Goal: Task Accomplishment & Management: Manage account settings

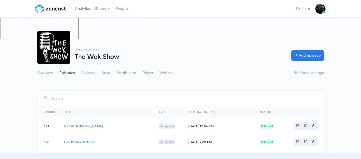
scroll to position [416, 0]
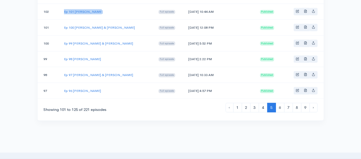
drag, startPoint x: 97, startPoint y: 6, endPoint x: 63, endPoint y: 10, distance: 33.6
click at [63, 10] on td "Ep 101 [PERSON_NAME]" at bounding box center [107, 12] width 94 height 16
copy link "Ep 101 [PERSON_NAME]"
drag, startPoint x: 213, startPoint y: 8, endPoint x: 186, endPoint y: 10, distance: 27.6
click at [186, 10] on td "[DATE] 10:44 AM" at bounding box center [220, 12] width 72 height 16
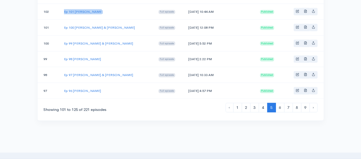
copy td "[DATE]"
click at [87, 9] on link "Ep 101 [PERSON_NAME]" at bounding box center [83, 11] width 39 height 4
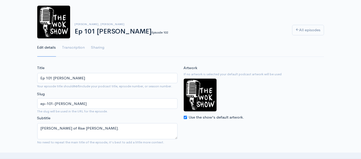
scroll to position [57, 0]
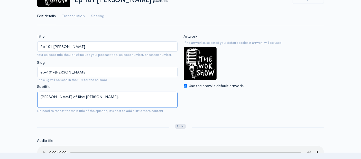
drag, startPoint x: 90, startPoint y: 96, endPoint x: 9, endPoint y: 84, distance: 82.0
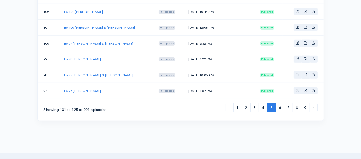
scroll to position [387, 0]
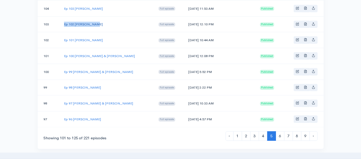
drag, startPoint x: 93, startPoint y: 20, endPoint x: 64, endPoint y: 21, distance: 28.7
click at [64, 21] on td "Ep 102 [PERSON_NAME]" at bounding box center [107, 24] width 94 height 16
copy link "Ep 102 [PERSON_NAME]"
drag, startPoint x: 210, startPoint y: 19, endPoint x: 185, endPoint y: 21, distance: 24.4
click at [185, 21] on td "[DATE] 12:10 PM" at bounding box center [220, 24] width 72 height 16
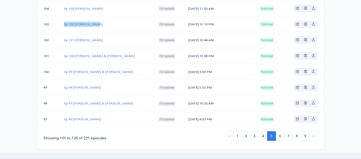
copy td "[DATE]"
click at [87, 22] on link "Ep 102 [PERSON_NAME]" at bounding box center [83, 24] width 39 height 4
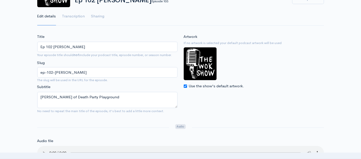
scroll to position [57, 0]
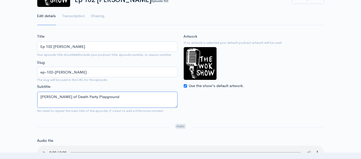
drag, startPoint x: 108, startPoint y: 98, endPoint x: 25, endPoint y: 89, distance: 83.4
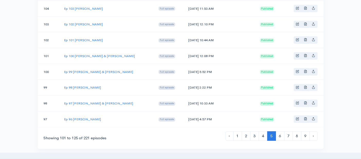
scroll to position [359, 0]
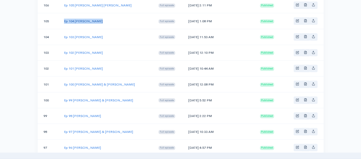
drag, startPoint x: 100, startPoint y: 17, endPoint x: 64, endPoint y: 16, distance: 35.9
click at [64, 16] on td "Ep 104 [PERSON_NAME]" at bounding box center [107, 21] width 94 height 16
copy link "Ep 104 [PERSON_NAME]"
drag, startPoint x: 211, startPoint y: 16, endPoint x: 184, endPoint y: 18, distance: 27.0
click at [185, 18] on td "[DATE] 1:08 PM" at bounding box center [220, 21] width 72 height 16
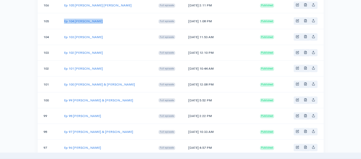
copy td "[DATE]"
click at [83, 19] on link "Ep 104 [PERSON_NAME]" at bounding box center [83, 21] width 39 height 4
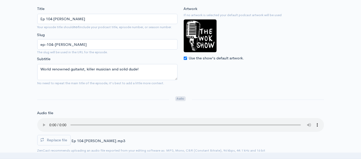
scroll to position [85, 0]
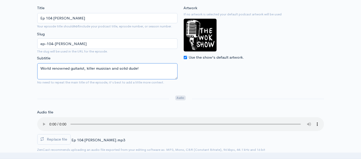
drag, startPoint x: 141, startPoint y: 67, endPoint x: 23, endPoint y: 66, distance: 117.5
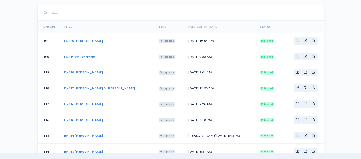
scroll to position [359, 0]
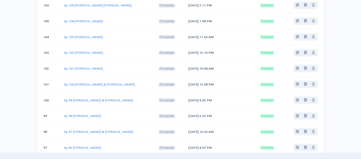
drag, startPoint x: 106, startPoint y: 33, endPoint x: 64, endPoint y: 35, distance: 42.4
click at [64, 35] on td "Ep 103 [PERSON_NAME]" at bounding box center [107, 37] width 94 height 16
copy link "Ep 103 [PERSON_NAME]"
drag, startPoint x: 212, startPoint y: 33, endPoint x: 184, endPoint y: 33, distance: 28.0
click at [184, 33] on td "[DATE] 11:53 AM" at bounding box center [220, 37] width 72 height 16
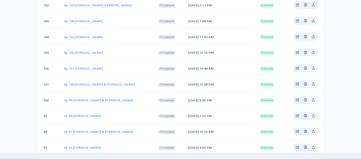
copy td "[DATE]"
click at [75, 35] on link "Ep 103 [PERSON_NAME]" at bounding box center [83, 37] width 39 height 4
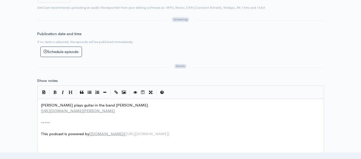
scroll to position [2, 0]
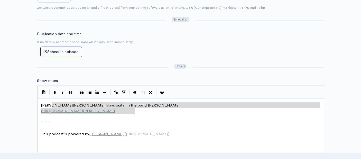
type textarea "[PERSON_NAME] plays guitar in the band [PERSON_NAME]. [URL][DOMAIN_NAME][PERSON…"
drag, startPoint x: 135, startPoint y: 110, endPoint x: 34, endPoint y: 101, distance: 101.0
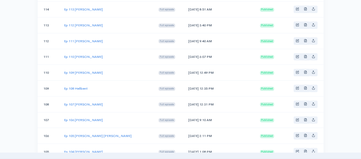
scroll to position [359, 0]
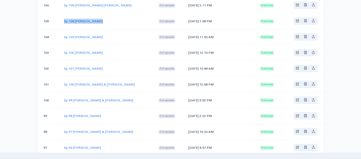
drag, startPoint x: 96, startPoint y: 18, endPoint x: 82, endPoint y: 2, distance: 21.3
click at [64, 18] on td "Ep 104 [PERSON_NAME]" at bounding box center [107, 21] width 94 height 16
copy link "Ep 104 [PERSON_NAME]"
click at [93, 19] on link "Ep 104 [PERSON_NAME]" at bounding box center [83, 21] width 39 height 4
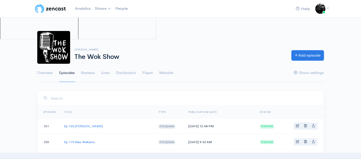
scroll to position [359, 0]
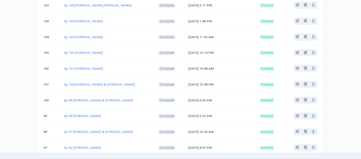
drag, startPoint x: 212, startPoint y: 16, endPoint x: 185, endPoint y: 16, distance: 26.9
click at [185, 16] on td "[DATE] 1:08 PM" at bounding box center [220, 21] width 72 height 16
copy td "[DATE]"
click at [89, 19] on link "Ep 104 [PERSON_NAME]" at bounding box center [83, 21] width 39 height 4
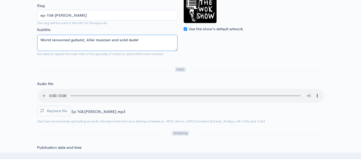
drag, startPoint x: 142, startPoint y: 40, endPoint x: 30, endPoint y: 35, distance: 112.5
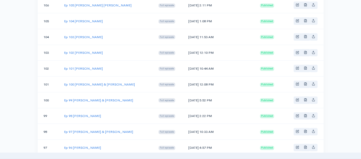
scroll to position [330, 0]
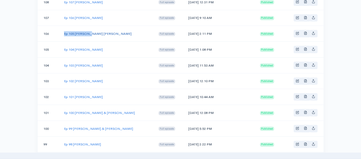
drag, startPoint x: 91, startPoint y: 30, endPoint x: 64, endPoint y: 31, distance: 27.0
click at [64, 31] on td "Ep 105 [PERSON_NAME] [PERSON_NAME]" at bounding box center [107, 34] width 94 height 16
drag, startPoint x: 210, startPoint y: 30, endPoint x: 185, endPoint y: 31, distance: 25.7
click at [185, 31] on td "[DATE] 2:11 PM" at bounding box center [220, 34] width 72 height 16
click at [81, 32] on link "Ep 105 [PERSON_NAME] [PERSON_NAME]" at bounding box center [97, 34] width 67 height 4
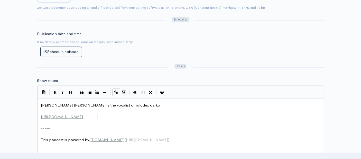
scroll to position [2, 0]
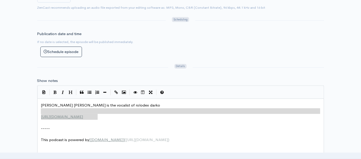
type textarea "[PERSON_NAME] [PERSON_NAME] is the vocalist of rolodex darko [URL][DOMAIN_NAME]"
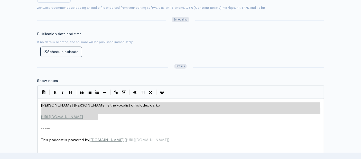
drag, startPoint x: 99, startPoint y: 116, endPoint x: 29, endPoint y: 106, distance: 71.1
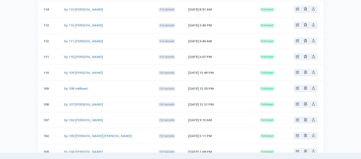
scroll to position [330, 0]
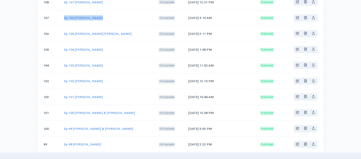
drag, startPoint x: 99, startPoint y: 13, endPoint x: 61, endPoint y: 14, distance: 37.7
click at [61, 14] on td "Ep 106 [PERSON_NAME]" at bounding box center [107, 18] width 94 height 16
drag, startPoint x: 212, startPoint y: 15, endPoint x: 181, endPoint y: 6, distance: 32.2
click at [185, 14] on td "[DATE] 9:10 AM" at bounding box center [220, 18] width 72 height 16
click at [84, 16] on link "Ep 106 [PERSON_NAME]" at bounding box center [83, 18] width 39 height 4
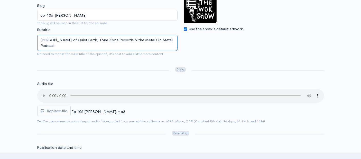
drag, startPoint x: 62, startPoint y: 45, endPoint x: 16, endPoint y: 30, distance: 47.9
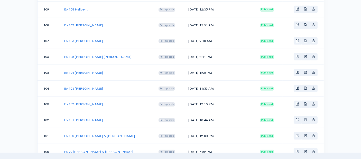
scroll to position [302, 0]
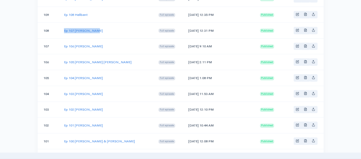
drag, startPoint x: 95, startPoint y: 27, endPoint x: 62, endPoint y: 28, distance: 33.4
click at [62, 28] on td "Ep 107 [PERSON_NAME]" at bounding box center [107, 31] width 94 height 16
drag, startPoint x: 210, startPoint y: 27, endPoint x: 185, endPoint y: 27, distance: 25.7
click at [185, 27] on td "[DATE] 12:31 PM" at bounding box center [220, 31] width 72 height 16
click at [81, 28] on link "Ep 107 [PERSON_NAME]" at bounding box center [83, 30] width 39 height 4
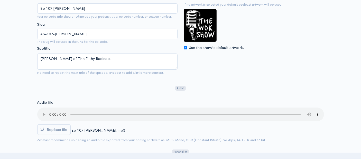
scroll to position [114, 0]
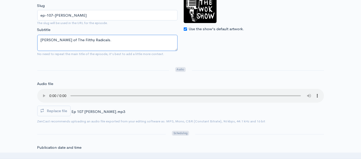
drag, startPoint x: 96, startPoint y: 39, endPoint x: 23, endPoint y: 35, distance: 72.7
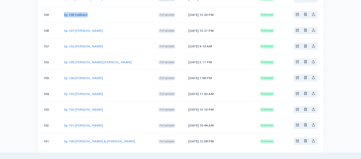
drag, startPoint x: 90, startPoint y: 11, endPoint x: 64, endPoint y: 11, distance: 25.2
click at [64, 11] on td "Ep 108 Hellbent" at bounding box center [107, 15] width 94 height 16
drag, startPoint x: 213, startPoint y: 10, endPoint x: 185, endPoint y: 11, distance: 28.3
click at [185, 11] on td "[DATE] 12:35 PM" at bounding box center [220, 15] width 72 height 16
click at [75, 13] on link "Ep 108 Hellbent" at bounding box center [76, 15] width 24 height 4
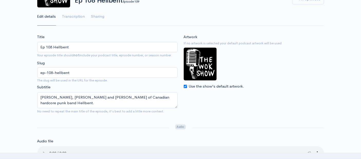
scroll to position [57, 0]
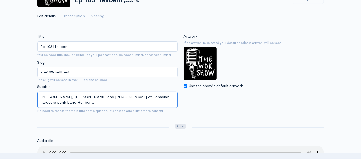
drag, startPoint x: 148, startPoint y: 97, endPoint x: 1, endPoint y: 102, distance: 146.9
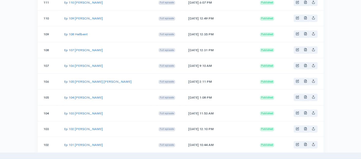
scroll to position [273, 0]
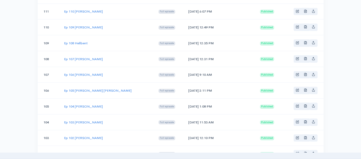
drag, startPoint x: 101, startPoint y: 26, endPoint x: 62, endPoint y: 26, distance: 39.3
click at [62, 26] on td "Ep 109 [PERSON_NAME]" at bounding box center [107, 28] width 94 height 16
drag, startPoint x: 210, startPoint y: 24, endPoint x: 185, endPoint y: 24, distance: 24.9
click at [185, 24] on td "[DATE] 12:49 PM" at bounding box center [220, 28] width 72 height 16
click at [94, 25] on link "Ep 109 [PERSON_NAME]" at bounding box center [83, 27] width 39 height 4
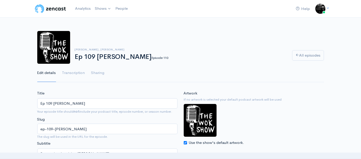
scroll to position [57, 0]
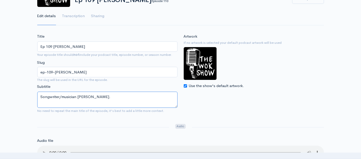
drag, startPoint x: 105, startPoint y: 97, endPoint x: 39, endPoint y: 92, distance: 66.1
click at [39, 92] on textarea "Songwriter/musician [PERSON_NAME]." at bounding box center [107, 100] width 140 height 16
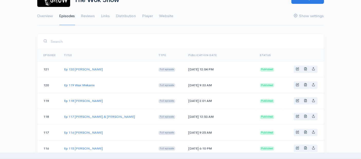
scroll to position [273, 0]
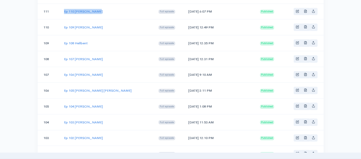
drag, startPoint x: 99, startPoint y: 9, endPoint x: 64, endPoint y: 5, distance: 34.7
click at [64, 5] on td "Ep 110 [PERSON_NAME]" at bounding box center [107, 12] width 94 height 16
drag, startPoint x: 213, startPoint y: 9, endPoint x: 178, endPoint y: 3, distance: 34.9
click at [185, 8] on td "[DATE] 6:07 PM" at bounding box center [220, 12] width 72 height 16
click at [92, 9] on link "Ep 110 [PERSON_NAME]" at bounding box center [83, 11] width 39 height 4
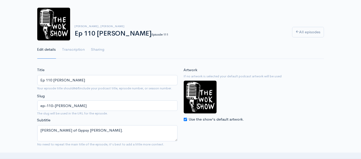
scroll to position [28, 0]
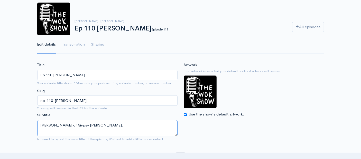
drag, startPoint x: 94, startPoint y: 125, endPoint x: 20, endPoint y: 122, distance: 74.0
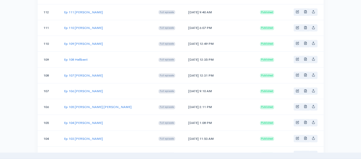
scroll to position [245, 0]
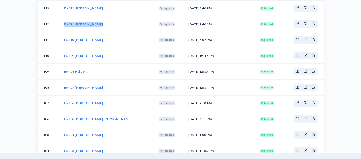
drag, startPoint x: 99, startPoint y: 21, endPoint x: 63, endPoint y: 22, distance: 35.4
click at [63, 22] on td "Ep 111 [PERSON_NAME]" at bounding box center [107, 24] width 94 height 16
drag, startPoint x: 211, startPoint y: 22, endPoint x: 185, endPoint y: 22, distance: 26.2
click at [185, 22] on td "[DATE] 9:40 AM" at bounding box center [220, 24] width 72 height 16
click at [87, 23] on link "Ep 111 [PERSON_NAME]" at bounding box center [83, 24] width 39 height 4
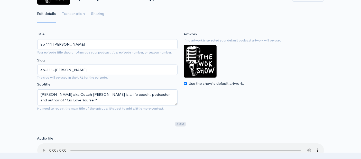
scroll to position [85, 0]
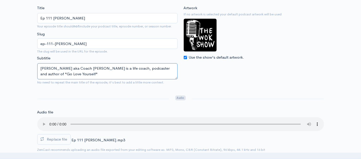
drag, startPoint x: 66, startPoint y: 74, endPoint x: 27, endPoint y: 69, distance: 39.6
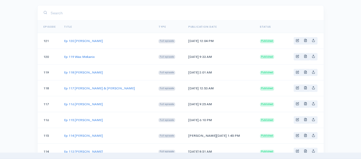
scroll to position [245, 0]
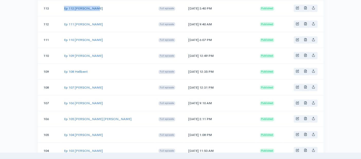
drag, startPoint x: 100, startPoint y: 7, endPoint x: 64, endPoint y: 6, distance: 35.7
click at [64, 6] on td "Ep 112 [PERSON_NAME]" at bounding box center [107, 9] width 94 height 16
drag, startPoint x: 213, startPoint y: 6, endPoint x: 185, endPoint y: 6, distance: 27.7
click at [185, 7] on td "[DATE] 3:40 PM" at bounding box center [220, 9] width 72 height 16
click at [80, 6] on link "Ep 112 [PERSON_NAME]" at bounding box center [83, 8] width 39 height 4
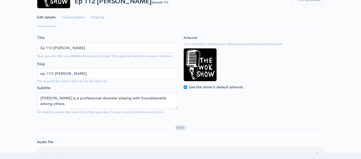
scroll to position [57, 0]
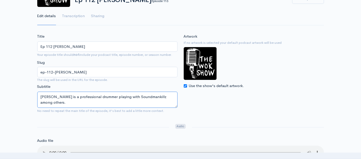
drag, startPoint x: 51, startPoint y: 102, endPoint x: 33, endPoint y: 94, distance: 19.6
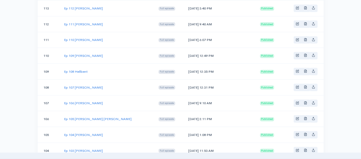
scroll to position [216, 0]
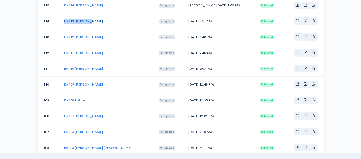
drag, startPoint x: 92, startPoint y: 17, endPoint x: 66, endPoint y: 18, distance: 25.4
click at [64, 20] on td "Ep 113 [PERSON_NAME]" at bounding box center [107, 21] width 94 height 16
drag, startPoint x: 213, startPoint y: 19, endPoint x: 185, endPoint y: 21, distance: 27.5
click at [185, 21] on td "[DATE] 8:51 AM" at bounding box center [220, 21] width 72 height 16
click at [81, 19] on link "Ep 113 [PERSON_NAME]" at bounding box center [83, 21] width 39 height 4
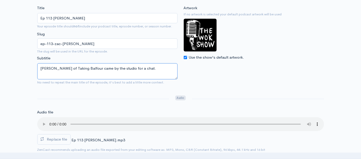
drag, startPoint x: 137, startPoint y: 69, endPoint x: 22, endPoint y: 60, distance: 115.8
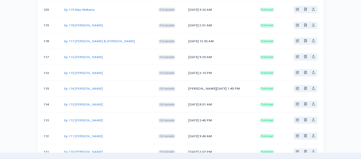
scroll to position [159, 0]
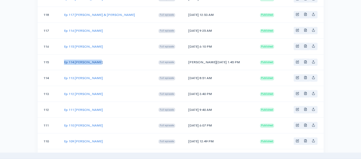
drag, startPoint x: 98, startPoint y: 60, endPoint x: 64, endPoint y: 61, distance: 34.4
click at [64, 61] on td "Ep 114 [PERSON_NAME]" at bounding box center [107, 62] width 94 height 16
drag, startPoint x: 211, startPoint y: 59, endPoint x: 186, endPoint y: 60, distance: 25.2
click at [186, 60] on td "[PERSON_NAME][DATE] 1:45 PM" at bounding box center [220, 62] width 72 height 16
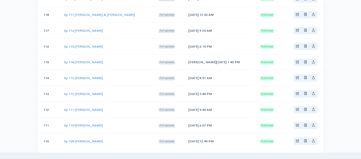
drag, startPoint x: 212, startPoint y: 61, endPoint x: 185, endPoint y: 60, distance: 26.7
click at [185, 60] on td "[PERSON_NAME][DATE] 1:45 PM" at bounding box center [220, 62] width 72 height 16
click at [88, 60] on link "Ep 114 [PERSON_NAME]" at bounding box center [83, 62] width 39 height 4
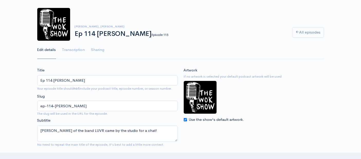
scroll to position [28, 0]
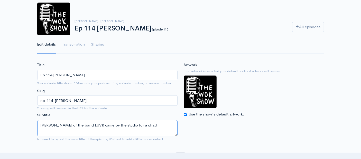
drag, startPoint x: 145, startPoint y: 126, endPoint x: 27, endPoint y: 118, distance: 118.3
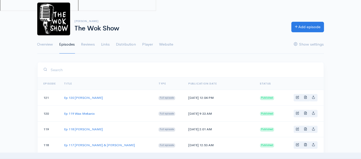
scroll to position [159, 0]
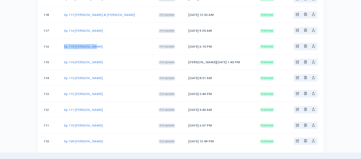
drag, startPoint x: 92, startPoint y: 44, endPoint x: 63, endPoint y: 46, distance: 29.3
click at [63, 46] on td "Ep 115 [PERSON_NAME]" at bounding box center [107, 46] width 94 height 16
drag, startPoint x: 212, startPoint y: 45, endPoint x: 186, endPoint y: 46, distance: 26.2
click at [186, 46] on td "[DATE] 6:10 PM" at bounding box center [220, 46] width 72 height 16
click at [85, 46] on link "Ep 115 [PERSON_NAME]" at bounding box center [83, 46] width 39 height 4
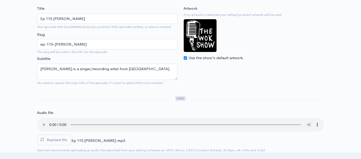
scroll to position [85, 0]
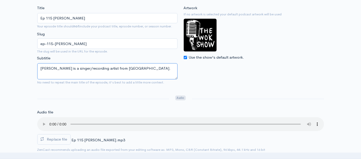
drag, startPoint x: 126, startPoint y: 68, endPoint x: 24, endPoint y: 69, distance: 102.6
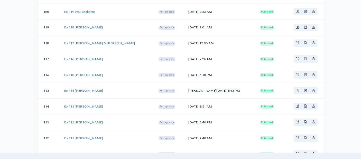
scroll to position [159, 0]
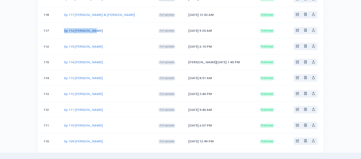
drag, startPoint x: 93, startPoint y: 30, endPoint x: 64, endPoint y: 30, distance: 29.3
click at [64, 30] on td "Ep 116 [PERSON_NAME]" at bounding box center [107, 31] width 94 height 16
drag, startPoint x: 210, startPoint y: 29, endPoint x: 185, endPoint y: 29, distance: 25.4
click at [185, 29] on td "[DATE] 9:25 AM" at bounding box center [220, 31] width 72 height 16
click at [87, 28] on link "Ep 116 [PERSON_NAME]" at bounding box center [83, 30] width 39 height 4
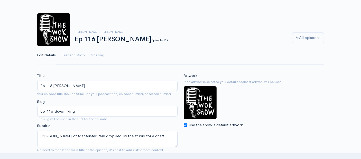
scroll to position [85, 0]
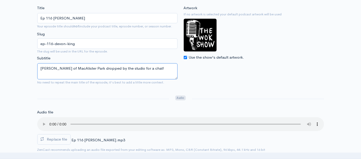
drag, startPoint x: 149, startPoint y: 68, endPoint x: 29, endPoint y: 56, distance: 120.9
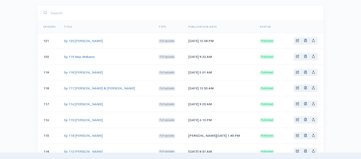
scroll to position [159, 0]
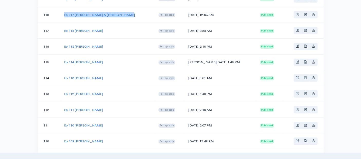
drag, startPoint x: 125, startPoint y: 13, endPoint x: 64, endPoint y: 14, distance: 61.6
click at [64, 14] on td "Ep 117 [PERSON_NAME] & [PERSON_NAME]" at bounding box center [107, 15] width 94 height 16
drag, startPoint x: 210, startPoint y: 14, endPoint x: 185, endPoint y: 13, distance: 24.9
click at [185, 13] on td "[DATE] 12:53 AM" at bounding box center [220, 15] width 72 height 16
click at [89, 13] on link "Ep 117 [PERSON_NAME] & [PERSON_NAME]" at bounding box center [99, 15] width 71 height 4
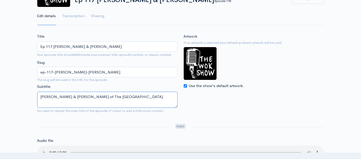
drag, startPoint x: 131, startPoint y: 96, endPoint x: 35, endPoint y: 92, distance: 96.3
click at [35, 92] on div "Title Ep 117 [PERSON_NAME] & [PERSON_NAME] Your episode title should not includ…" at bounding box center [107, 75] width 146 height 82
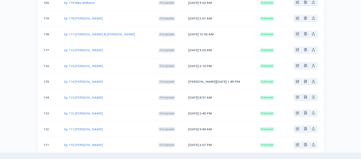
scroll to position [131, 0]
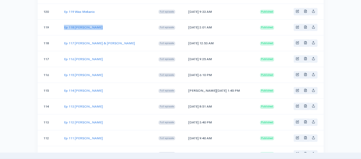
drag, startPoint x: 98, startPoint y: 26, endPoint x: 62, endPoint y: 25, distance: 35.9
click at [62, 25] on td "Ep 118 [PERSON_NAME]" at bounding box center [107, 28] width 94 height 16
drag, startPoint x: 213, startPoint y: 27, endPoint x: 184, endPoint y: 26, distance: 29.0
click at [184, 26] on td "[DATE] 2:01 AM" at bounding box center [220, 28] width 72 height 16
click at [85, 26] on link "Ep 118 [PERSON_NAME]" at bounding box center [83, 27] width 39 height 4
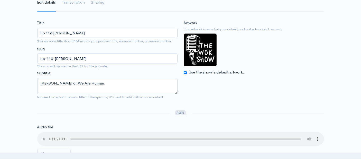
scroll to position [85, 0]
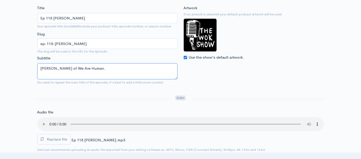
drag, startPoint x: 96, startPoint y: 68, endPoint x: 27, endPoint y: 65, distance: 68.8
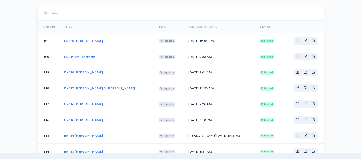
scroll to position [131, 0]
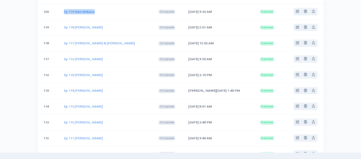
drag, startPoint x: 98, startPoint y: 10, endPoint x: 63, endPoint y: 9, distance: 34.6
click at [63, 9] on td "Ep 119 Wax Mekanix" at bounding box center [107, 12] width 94 height 16
drag, startPoint x: 212, startPoint y: 11, endPoint x: 185, endPoint y: 11, distance: 26.9
click at [185, 11] on td "[DATE] 9:33 AM" at bounding box center [220, 12] width 72 height 16
click at [93, 11] on link "Ep 119 Wax Mekanix" at bounding box center [79, 11] width 31 height 4
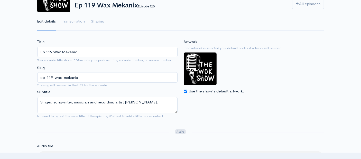
scroll to position [57, 0]
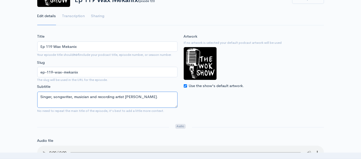
drag, startPoint x: 148, startPoint y: 97, endPoint x: 12, endPoint y: 92, distance: 135.3
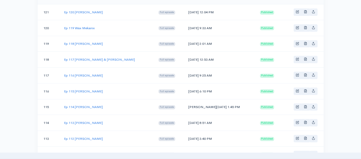
scroll to position [102, 0]
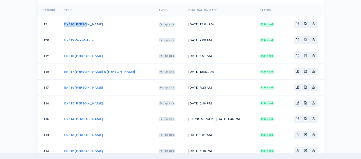
drag, startPoint x: 87, startPoint y: 24, endPoint x: 64, endPoint y: 24, distance: 22.6
click at [64, 24] on td "Ep 120 [PERSON_NAME]" at bounding box center [107, 24] width 94 height 16
drag, startPoint x: 211, startPoint y: 22, endPoint x: 185, endPoint y: 25, distance: 25.9
click at [185, 25] on td "[DATE] 12:04 PM" at bounding box center [220, 24] width 72 height 16
click at [77, 22] on link "Ep 120 [PERSON_NAME]" at bounding box center [83, 24] width 39 height 4
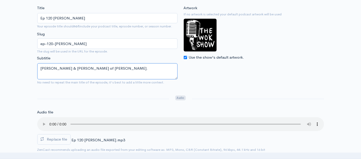
drag, startPoint x: 109, startPoint y: 66, endPoint x: 22, endPoint y: 58, distance: 87.9
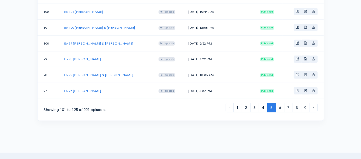
scroll to position [444, 0]
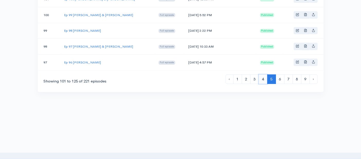
click at [263, 75] on link "4" at bounding box center [262, 79] width 9 height 9
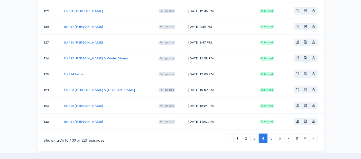
scroll to position [427, 0]
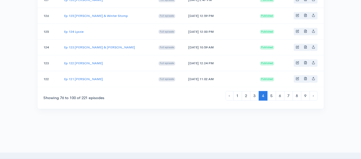
drag, startPoint x: 96, startPoint y: 75, endPoint x: 64, endPoint y: 73, distance: 32.6
click at [64, 73] on td "Ep 121 [PERSON_NAME]" at bounding box center [107, 79] width 94 height 16
drag, startPoint x: 215, startPoint y: 73, endPoint x: 188, endPoint y: 74, distance: 27.7
click at [188, 74] on td "[DATE] 11:02 AM" at bounding box center [220, 79] width 72 height 16
click at [90, 77] on link "Ep 121 [PERSON_NAME]" at bounding box center [83, 79] width 39 height 4
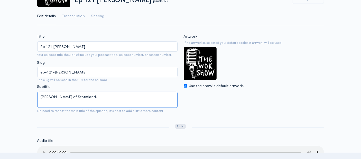
drag, startPoint x: 86, startPoint y: 96, endPoint x: 26, endPoint y: 94, distance: 60.3
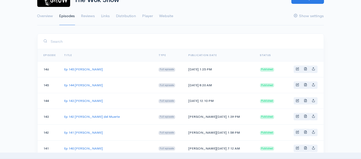
scroll to position [427, 0]
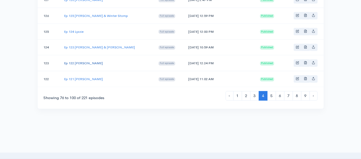
drag, startPoint x: 105, startPoint y: 57, endPoint x: 64, endPoint y: 56, distance: 41.3
click at [64, 56] on td "Ep 122 [PERSON_NAME]" at bounding box center [107, 63] width 94 height 16
drag, startPoint x: 213, startPoint y: 57, endPoint x: 187, endPoint y: 57, distance: 26.4
click at [187, 57] on td "[DATE] 12:24 PM" at bounding box center [220, 63] width 72 height 16
click at [98, 61] on link "Ep 122 [PERSON_NAME]" at bounding box center [83, 63] width 39 height 4
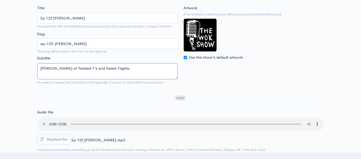
drag, startPoint x: 129, startPoint y: 67, endPoint x: 27, endPoint y: 64, distance: 102.7
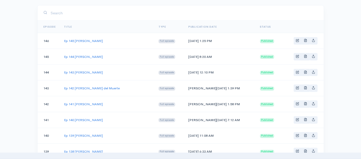
scroll to position [427, 0]
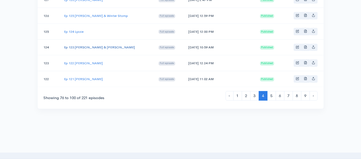
drag, startPoint x: 129, startPoint y: 42, endPoint x: 64, endPoint y: 42, distance: 64.9
click at [64, 42] on td "Ep 123 [PERSON_NAME] & [PERSON_NAME]" at bounding box center [107, 48] width 94 height 16
drag, startPoint x: 212, startPoint y: 44, endPoint x: 188, endPoint y: 43, distance: 24.9
click at [188, 43] on td "[DATE] 10:59 AM" at bounding box center [220, 48] width 72 height 16
click at [80, 45] on link "Ep 123 [PERSON_NAME] & [PERSON_NAME]" at bounding box center [99, 47] width 71 height 4
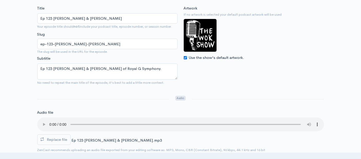
scroll to position [85, 0]
drag, startPoint x: 150, startPoint y: 69, endPoint x: 23, endPoint y: 60, distance: 127.1
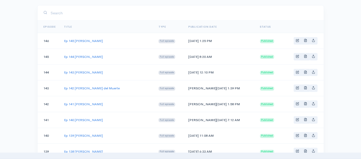
scroll to position [427, 0]
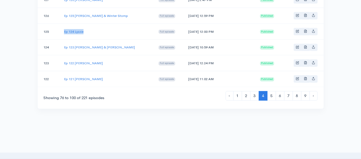
drag, startPoint x: 81, startPoint y: 26, endPoint x: 63, endPoint y: 26, distance: 17.5
click at [63, 26] on td "Ep 124 Lyzzie" at bounding box center [107, 32] width 94 height 16
drag, startPoint x: 215, startPoint y: 25, endPoint x: 188, endPoint y: 26, distance: 27.2
click at [188, 26] on td "[DATE] 12:00 PM" at bounding box center [220, 32] width 72 height 16
click at [79, 30] on link "Ep 124 Lyzzie" at bounding box center [74, 32] width 20 height 4
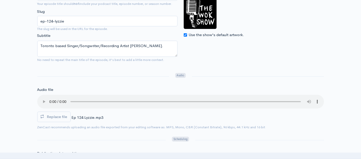
scroll to position [114, 0]
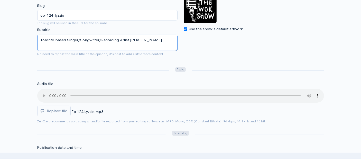
drag, startPoint x: 139, startPoint y: 38, endPoint x: 39, endPoint y: 28, distance: 100.8
click at [39, 28] on div "Title Ep 124 Lyzzie Your episode title should not include your podcast title, e…" at bounding box center [107, 18] width 146 height 82
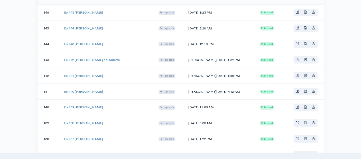
scroll to position [427, 0]
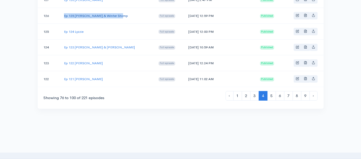
drag, startPoint x: 120, startPoint y: 10, endPoint x: 64, endPoint y: 10, distance: 56.4
click at [64, 10] on td "Ep 125 [PERSON_NAME] & Winter Stomp" at bounding box center [107, 16] width 94 height 16
drag, startPoint x: 216, startPoint y: 9, endPoint x: 188, endPoint y: 11, distance: 27.8
click at [188, 11] on td "[DATE] 12:59 PM" at bounding box center [220, 16] width 72 height 16
click at [91, 14] on link "Ep 125 [PERSON_NAME] & Winter Stomp" at bounding box center [96, 16] width 64 height 4
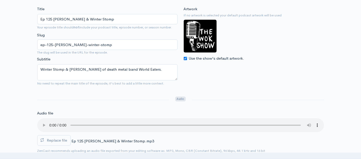
scroll to position [85, 0]
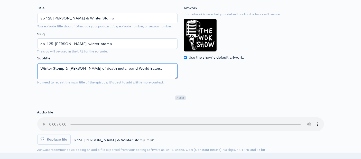
drag, startPoint x: 149, startPoint y: 68, endPoint x: 34, endPoint y: 60, distance: 115.7
click at [34, 60] on div "Title Ep 125 [PERSON_NAME] & Winter Stomp Your episode title should not include…" at bounding box center [107, 46] width 146 height 82
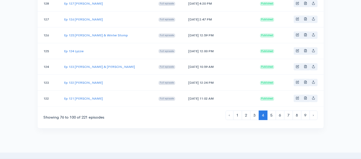
scroll to position [399, 0]
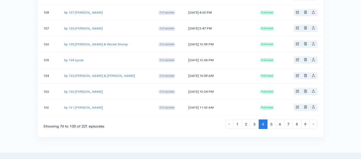
click at [93, 22] on td "Ep 126 [PERSON_NAME]" at bounding box center [107, 29] width 94 height 16
drag, startPoint x: 92, startPoint y: 23, endPoint x: 64, endPoint y: 23, distance: 27.7
click at [64, 23] on td "Ep 126 [PERSON_NAME]" at bounding box center [107, 29] width 94 height 16
drag, startPoint x: 216, startPoint y: 23, endPoint x: 188, endPoint y: 24, distance: 28.0
click at [188, 24] on td "[DATE] 2:47 PM" at bounding box center [220, 29] width 72 height 16
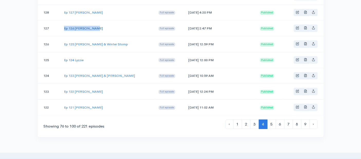
click at [86, 26] on link "Ep 126 [PERSON_NAME]" at bounding box center [83, 28] width 39 height 4
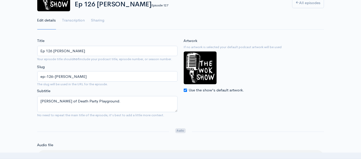
scroll to position [57, 0]
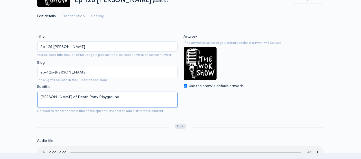
drag, startPoint x: 105, startPoint y: 97, endPoint x: 0, endPoint y: 91, distance: 105.2
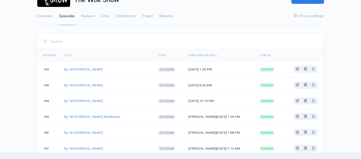
scroll to position [399, 0]
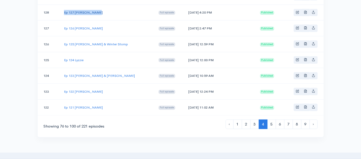
drag, startPoint x: 100, startPoint y: 7, endPoint x: 64, endPoint y: 8, distance: 35.7
click at [64, 8] on td "Ep 127 [PERSON_NAME]" at bounding box center [107, 13] width 94 height 16
drag, startPoint x: 217, startPoint y: 8, endPoint x: 188, endPoint y: 7, distance: 28.5
click at [188, 7] on td "[DATE] 4:20 PM" at bounding box center [220, 13] width 72 height 16
click at [93, 10] on link "Ep 127 [PERSON_NAME]" at bounding box center [83, 12] width 39 height 4
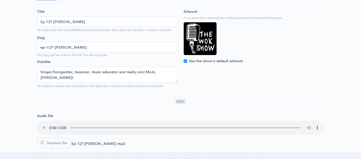
scroll to position [85, 0]
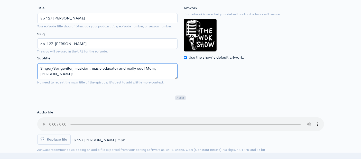
drag, startPoint x: 54, startPoint y: 74, endPoint x: 40, endPoint y: 67, distance: 15.1
click at [40, 67] on textarea "Singer/Songwriter, musician, music educator and really cool Mom, [PERSON_NAME]!" at bounding box center [107, 71] width 140 height 16
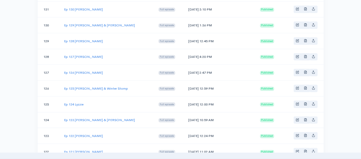
scroll to position [342, 0]
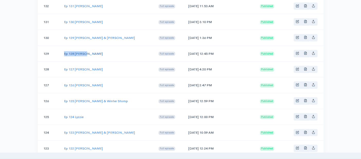
drag, startPoint x: 88, startPoint y: 49, endPoint x: 64, endPoint y: 50, distance: 24.1
click at [64, 50] on td "Ep 128 [PERSON_NAME]" at bounding box center [107, 54] width 94 height 16
drag, startPoint x: 216, startPoint y: 49, endPoint x: 188, endPoint y: 49, distance: 28.2
click at [188, 49] on td "[DATE] 12:45 PM" at bounding box center [220, 54] width 72 height 16
click at [81, 52] on link "Ep 128 [PERSON_NAME]" at bounding box center [83, 54] width 39 height 4
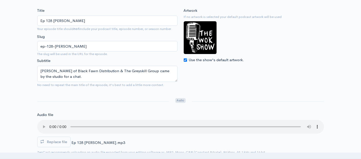
scroll to position [85, 0]
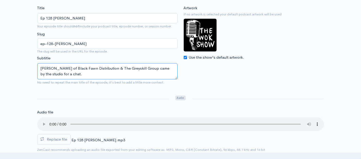
drag, startPoint x: 56, startPoint y: 74, endPoint x: 34, endPoint y: 59, distance: 26.8
click at [34, 59] on div "Title Ep 128 [PERSON_NAME] Your episode title should not include your podcast t…" at bounding box center [107, 46] width 146 height 82
